Goal: Task Accomplishment & Management: Complete application form

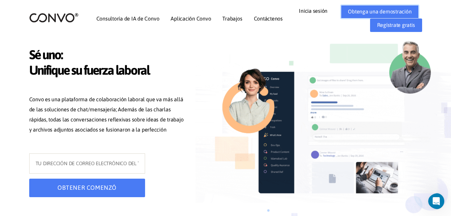
click at [366, 16] on link "Obtenga una demostración" at bounding box center [380, 11] width 78 height 13
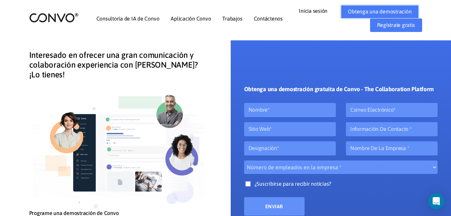
click at [385, 9] on link "Obtenga una demostración" at bounding box center [380, 11] width 78 height 13
click at [260, 111] on input "text" at bounding box center [290, 110] width 92 height 14
type input "julia"
click at [352, 106] on input "email" at bounding box center [392, 110] width 92 height 14
type input "julia82_perez@hotmail.com"
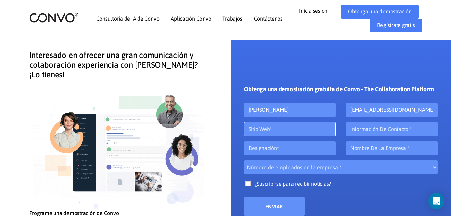
click at [275, 125] on input "text" at bounding box center [290, 129] width 92 height 14
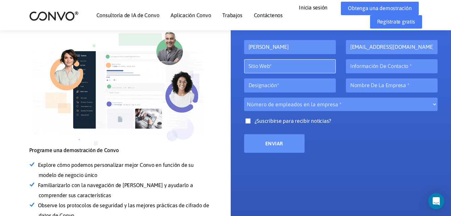
scroll to position [67, 0]
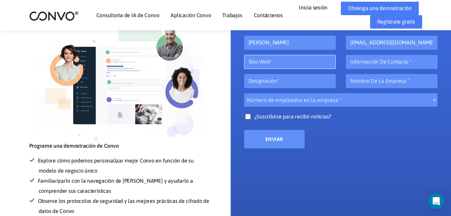
click at [263, 61] on input "text" at bounding box center [290, 62] width 92 height 14
click at [309, 57] on input "text" at bounding box center [290, 62] width 92 height 14
type input "google"
click at [362, 60] on input "number" at bounding box center [392, 62] width 92 height 14
type input "-1"
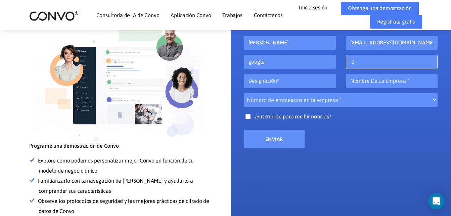
click at [430, 66] on input "-1" at bounding box center [392, 62] width 92 height 14
type input "9931907446"
click at [318, 83] on input "text" at bounding box center [290, 81] width 92 height 14
type input "s"
type input "escolar"
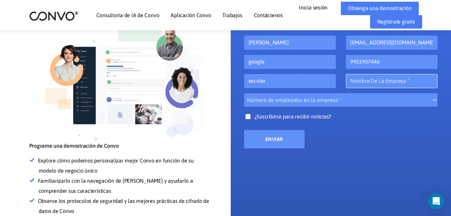
click at [376, 80] on input "text" at bounding box center [392, 81] width 92 height 14
type input "ninguna"
click at [362, 10] on link "Obtenga una demostración" at bounding box center [380, 8] width 78 height 13
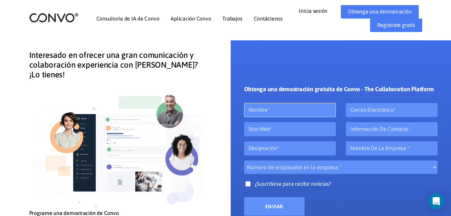
click at [277, 111] on input "text" at bounding box center [290, 110] width 92 height 14
type input "julia"
